Goal: Navigation & Orientation: Understand site structure

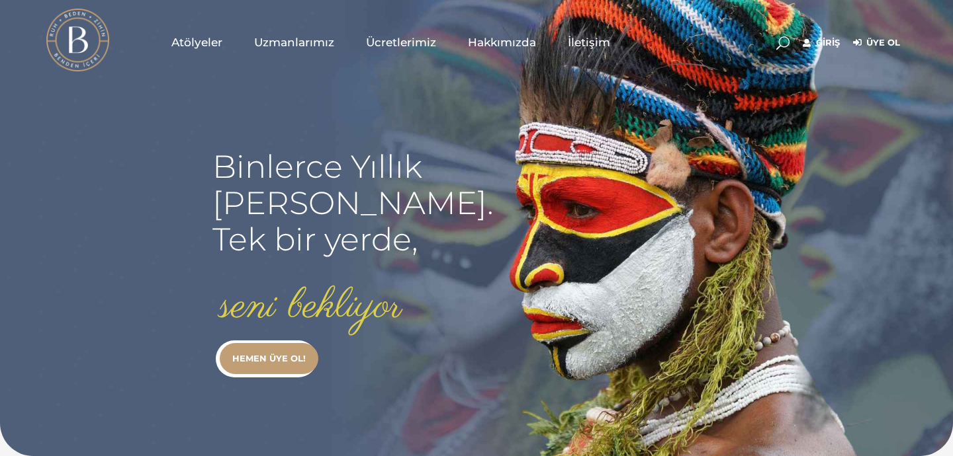
click at [199, 41] on span "Atölyeler" at bounding box center [196, 42] width 51 height 15
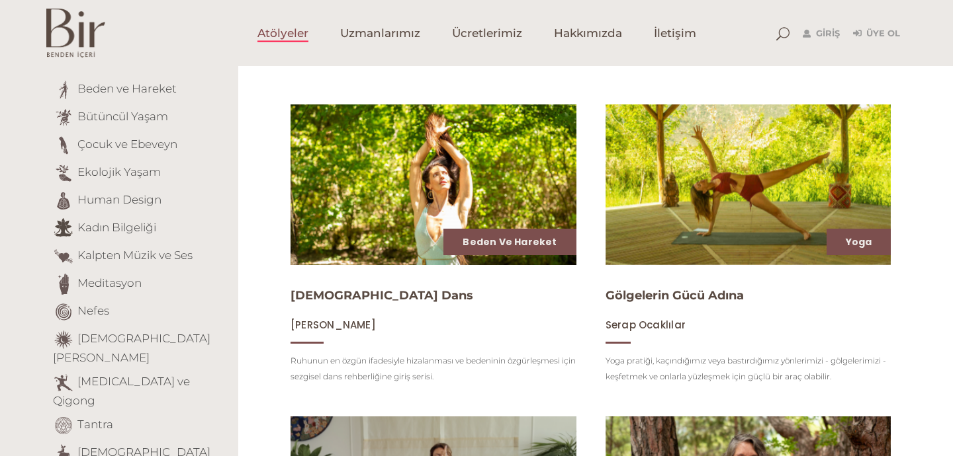
scroll to position [147, 0]
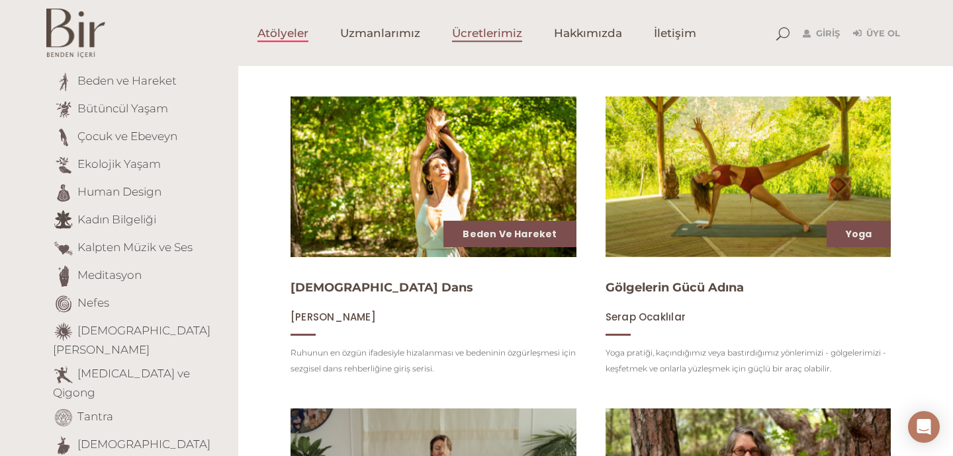
click at [505, 30] on span "Ücretlerimiz" at bounding box center [487, 33] width 70 height 15
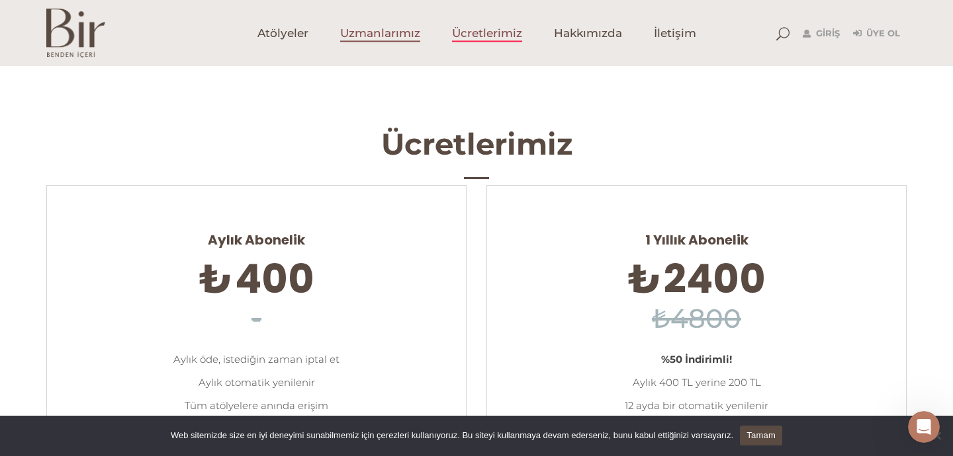
click at [409, 41] on span "Uzmanlarımız" at bounding box center [380, 33] width 80 height 15
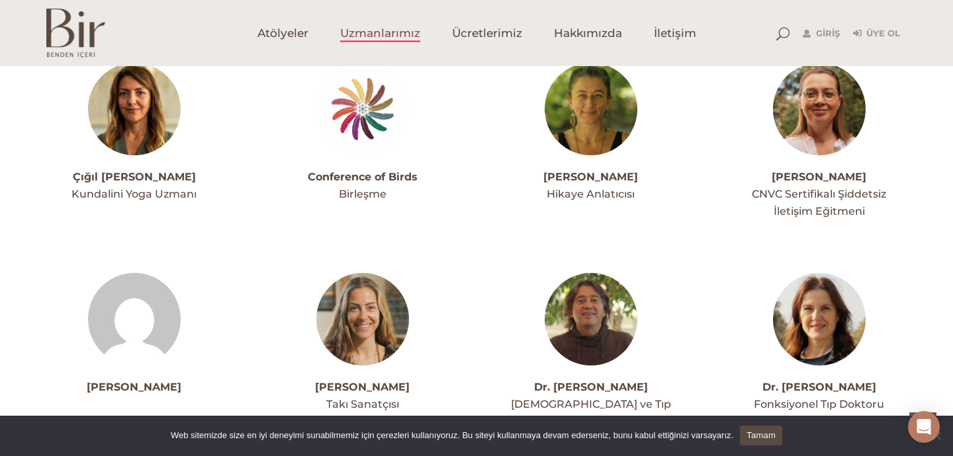
scroll to position [978, 0]
